Goal: Participate in discussion

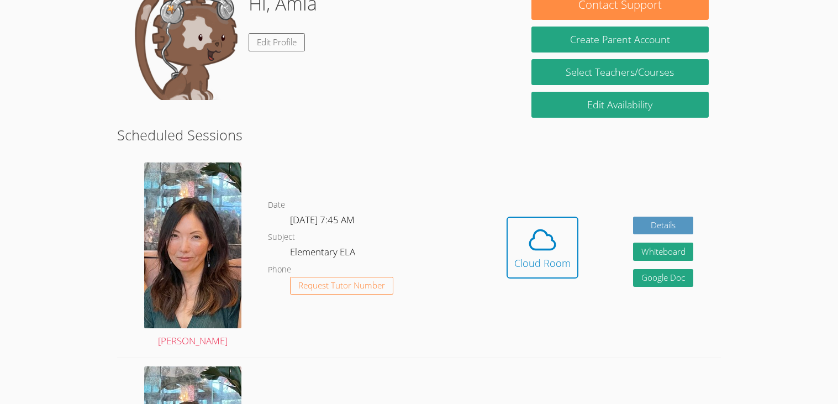
scroll to position [175, 0]
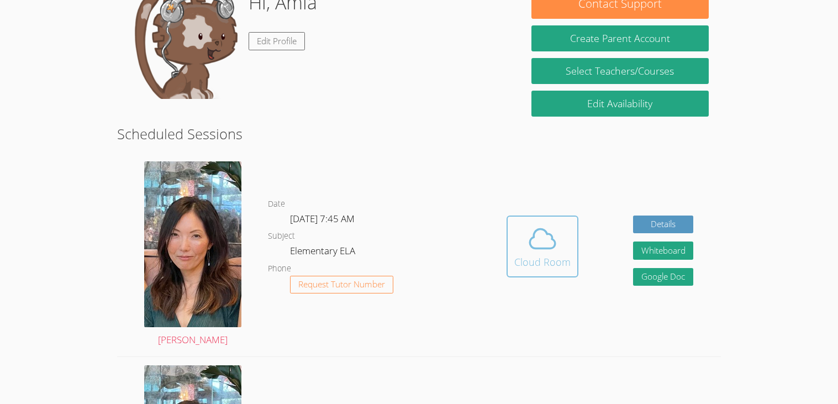
click at [512, 240] on button "Cloud Room" at bounding box center [543, 247] width 72 height 62
click at [536, 243] on icon at bounding box center [542, 238] width 31 height 31
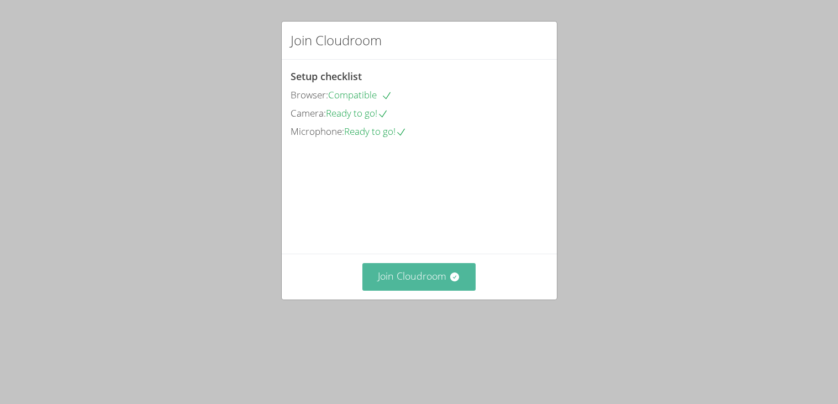
click at [434, 290] on button "Join Cloudroom" at bounding box center [419, 276] width 113 height 27
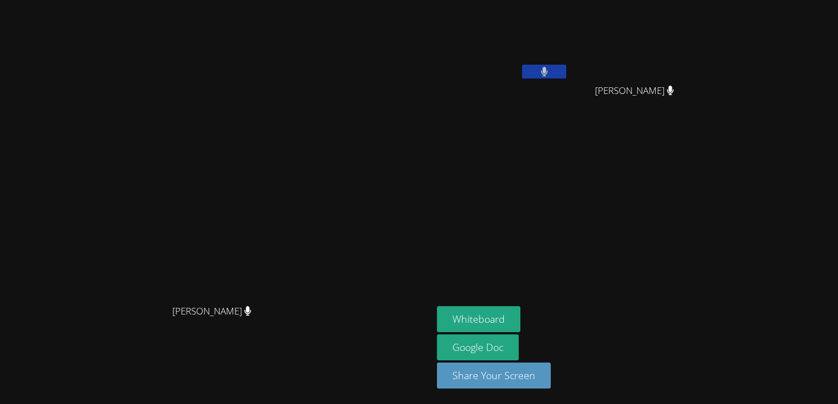
click at [566, 71] on button at bounding box center [544, 72] width 44 height 14
click at [550, 71] on icon at bounding box center [545, 71] width 12 height 9
click at [566, 71] on button at bounding box center [544, 72] width 44 height 14
click at [550, 71] on icon at bounding box center [545, 71] width 12 height 9
click at [566, 71] on button at bounding box center [544, 72] width 44 height 14
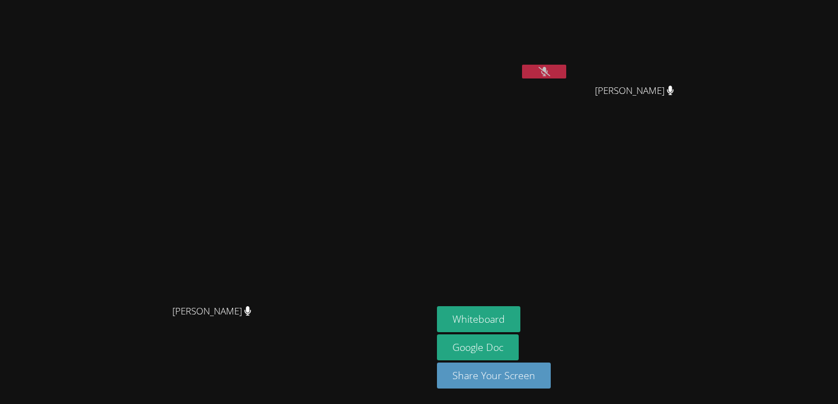
click at [550, 71] on icon at bounding box center [545, 71] width 12 height 9
click at [566, 71] on button at bounding box center [544, 72] width 44 height 14
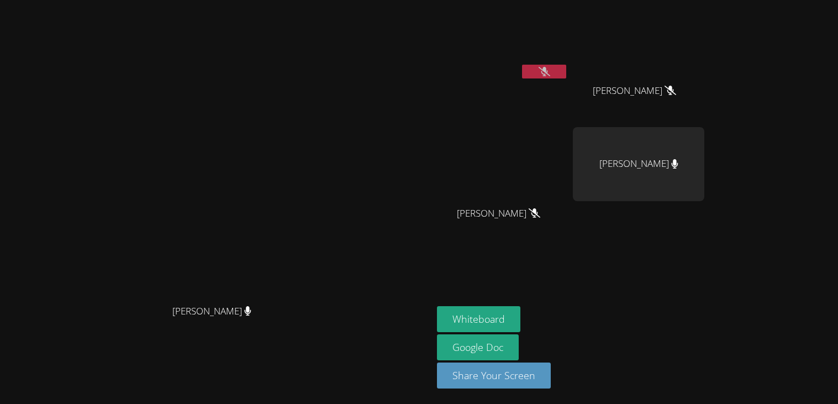
click at [705, 163] on div "Leo Anthony Narito" at bounding box center [639, 164] width 132 height 74
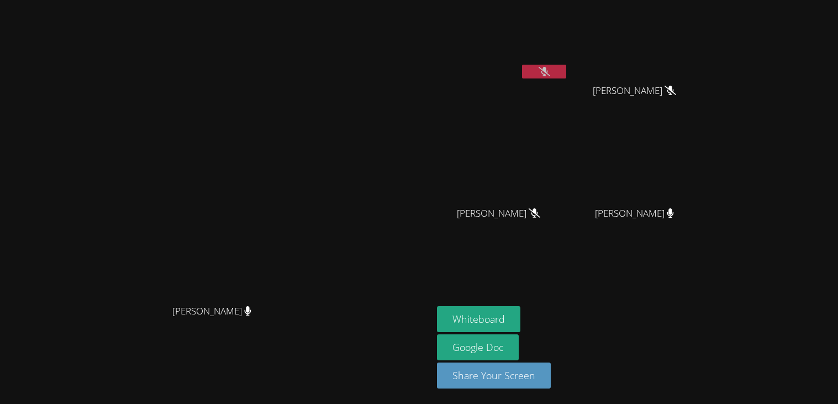
click at [682, 118] on div "Ava Dinh" at bounding box center [639, 100] width 132 height 44
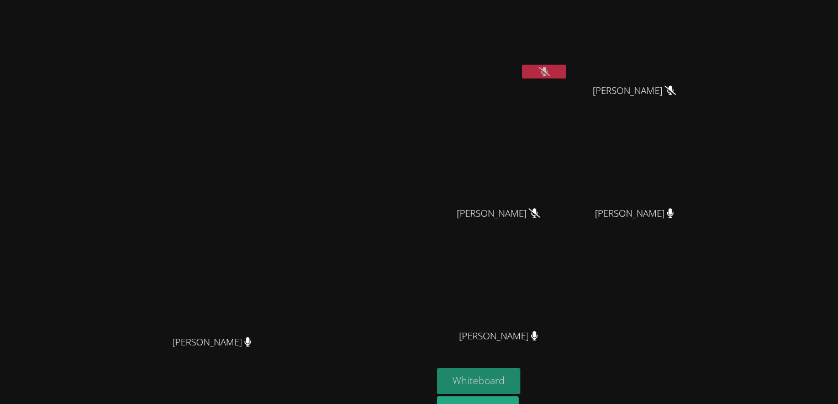
click at [521, 376] on button "Whiteboard" at bounding box center [478, 381] width 83 height 26
click at [550, 74] on icon at bounding box center [545, 71] width 12 height 9
click at [566, 73] on button at bounding box center [544, 72] width 44 height 14
click at [550, 69] on icon at bounding box center [545, 71] width 12 height 9
click at [548, 69] on icon at bounding box center [544, 71] width 7 height 9
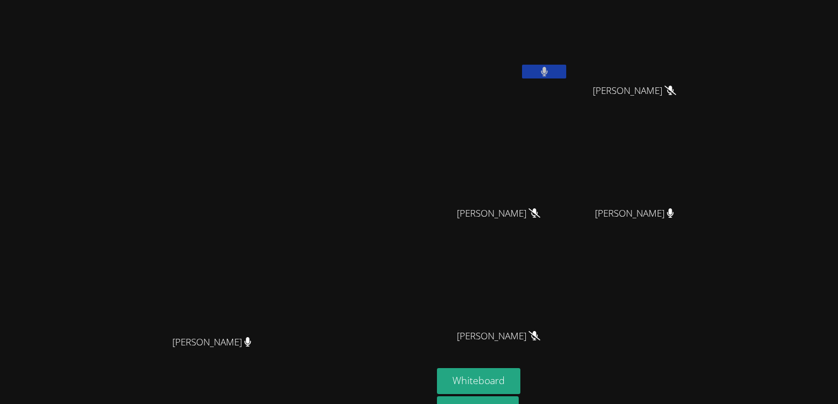
click at [566, 73] on button at bounding box center [544, 72] width 44 height 14
click at [566, 66] on button at bounding box center [544, 72] width 44 height 14
click at [566, 76] on button at bounding box center [544, 72] width 44 height 14
click at [548, 72] on icon at bounding box center [544, 71] width 7 height 9
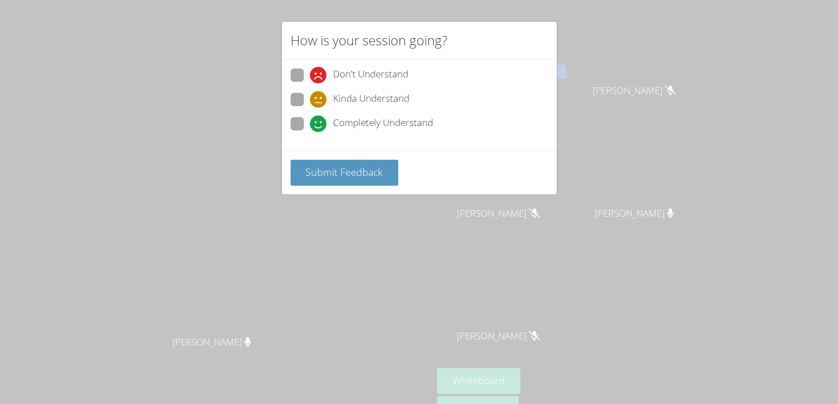
click at [311, 127] on icon at bounding box center [318, 124] width 17 height 17
click at [311, 127] on input "Completely Understand" at bounding box center [314, 121] width 9 height 9
radio input "true"
click at [336, 160] on button "Submit Feedback" at bounding box center [345, 173] width 108 height 26
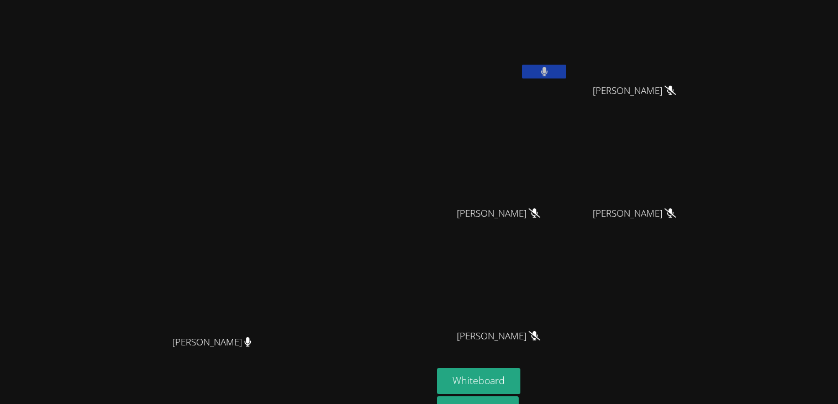
click at [566, 70] on button at bounding box center [544, 72] width 44 height 14
